Goal: Navigation & Orientation: Find specific page/section

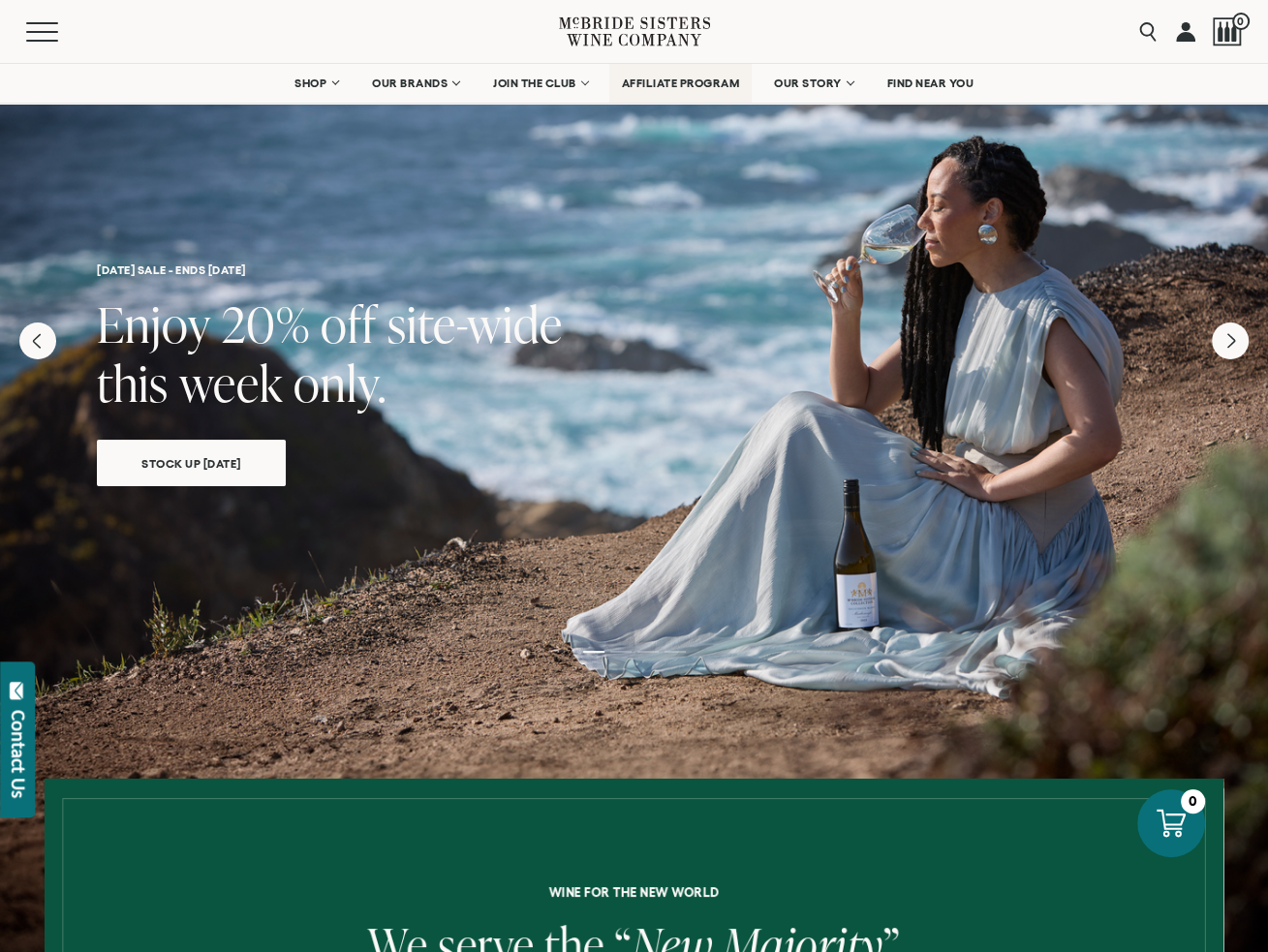
click at [686, 83] on span "AFFILIATE PROGRAM" at bounding box center [681, 84] width 118 height 14
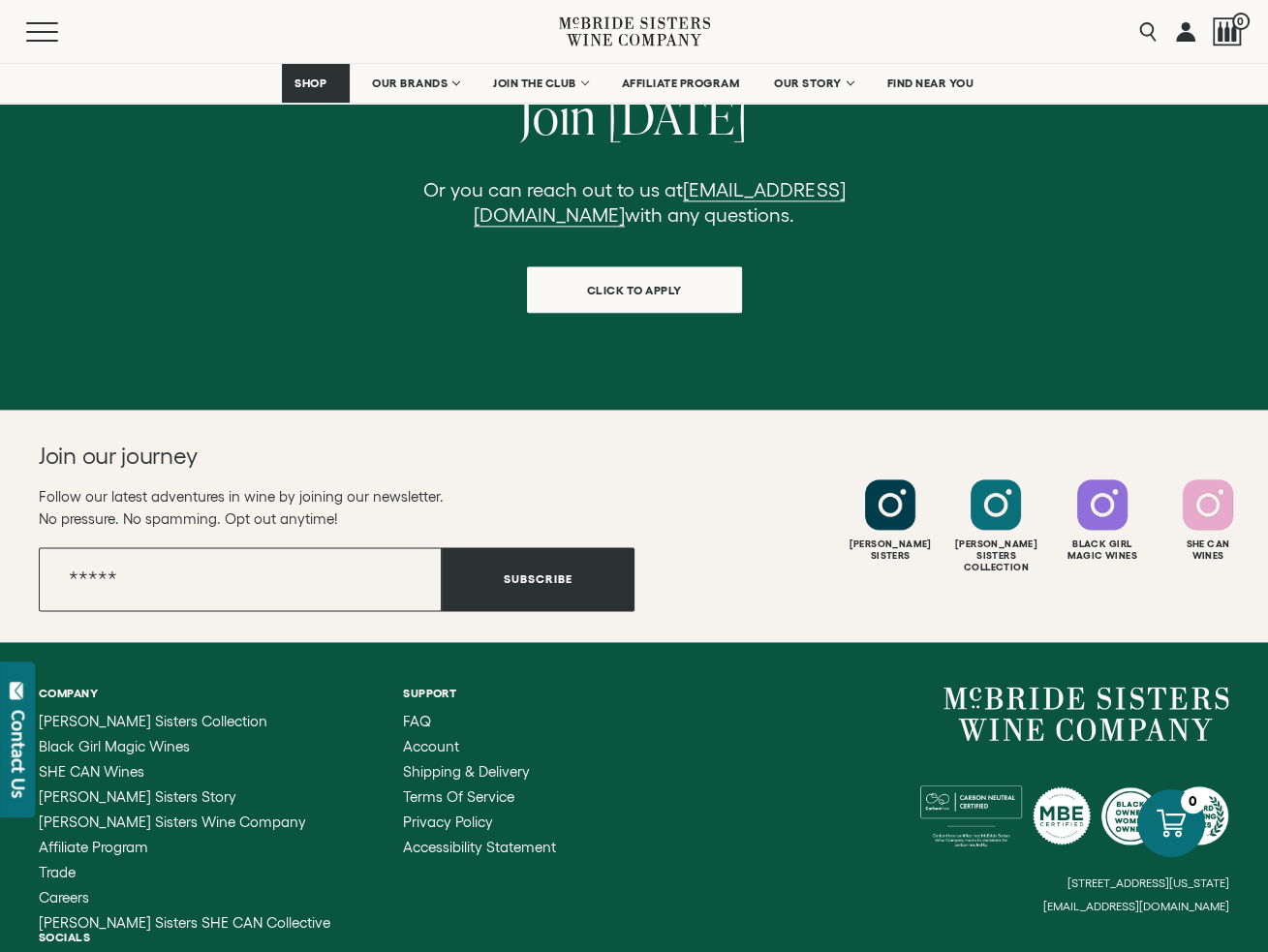
scroll to position [2215, 0]
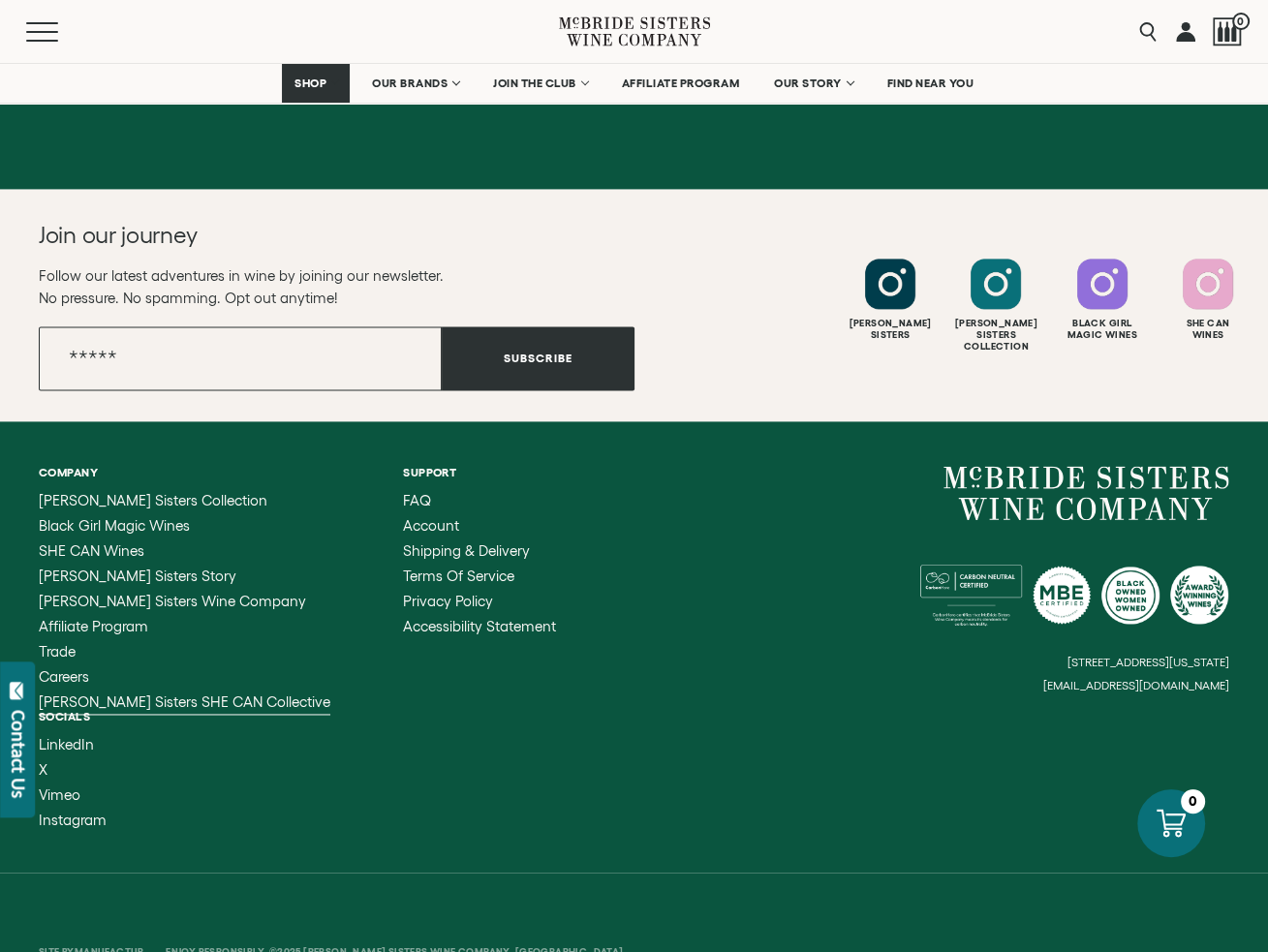
click at [225, 693] on span "[PERSON_NAME] Sisters SHE CAN Collective" at bounding box center [184, 701] width 291 height 17
